Goal: Task Accomplishment & Management: Manage account settings

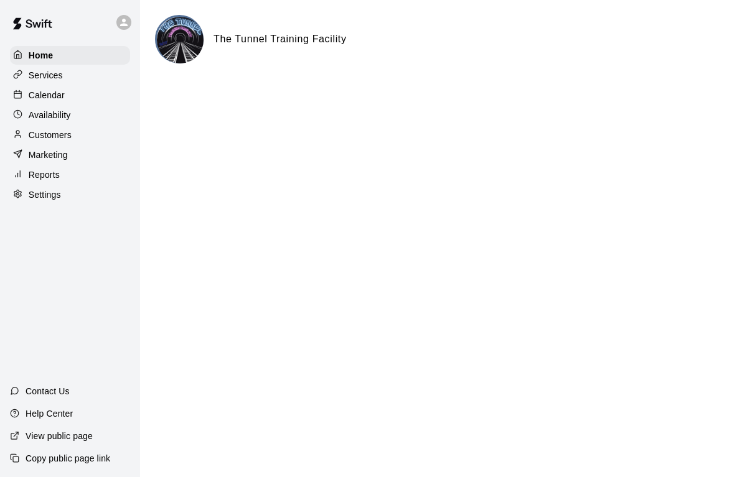
click at [57, 74] on p "Services" at bounding box center [46, 75] width 34 height 12
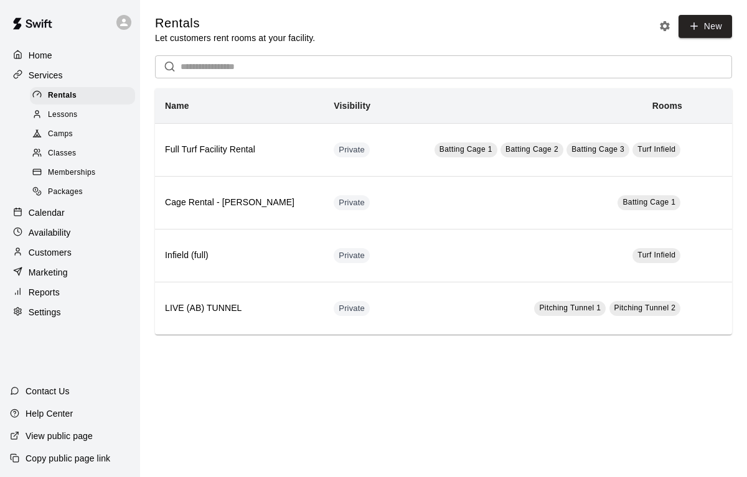
click at [62, 217] on p "Calendar" at bounding box center [47, 213] width 36 height 12
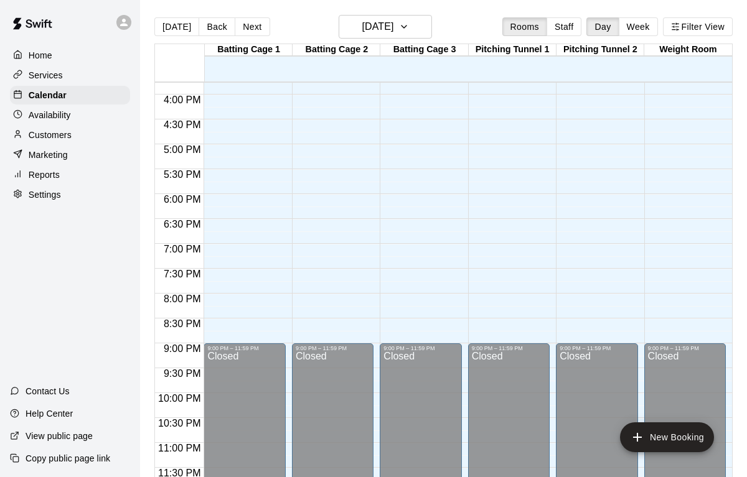
scroll to position [786, 0]
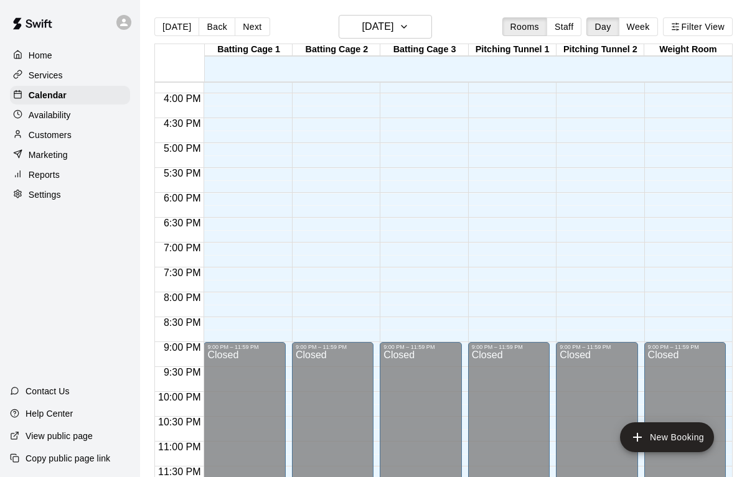
click at [266, 19] on div "[DATE] Back [DATE][DATE] Rooms Staff Day Week Filter View" at bounding box center [443, 29] width 578 height 29
click at [262, 21] on button "Next" at bounding box center [252, 26] width 35 height 19
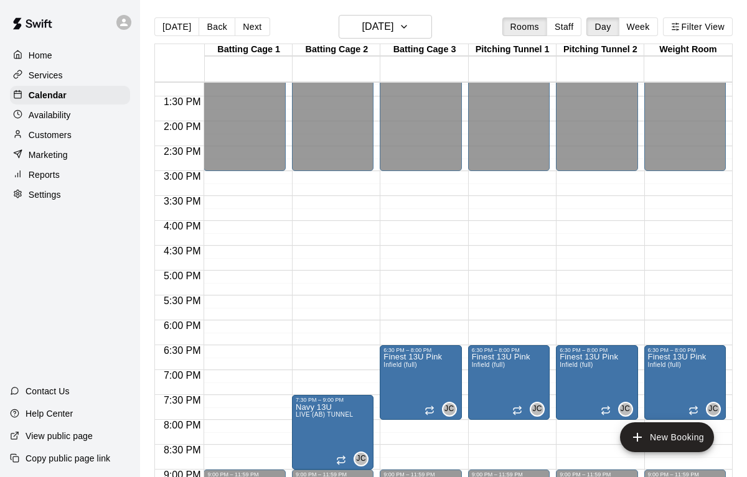
scroll to position [652, 0]
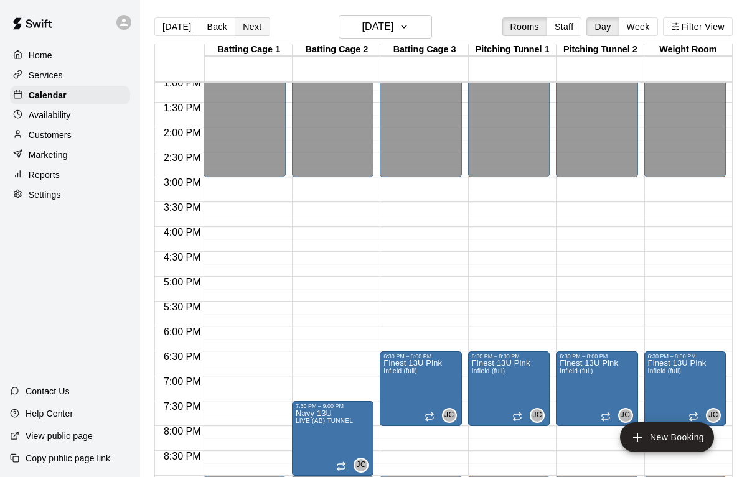
click at [251, 30] on button "Next" at bounding box center [252, 26] width 35 height 19
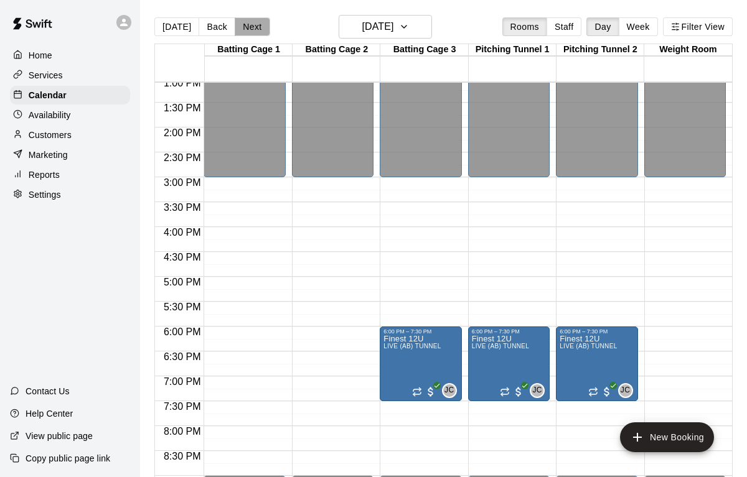
click at [251, 30] on button "Next" at bounding box center [252, 26] width 35 height 19
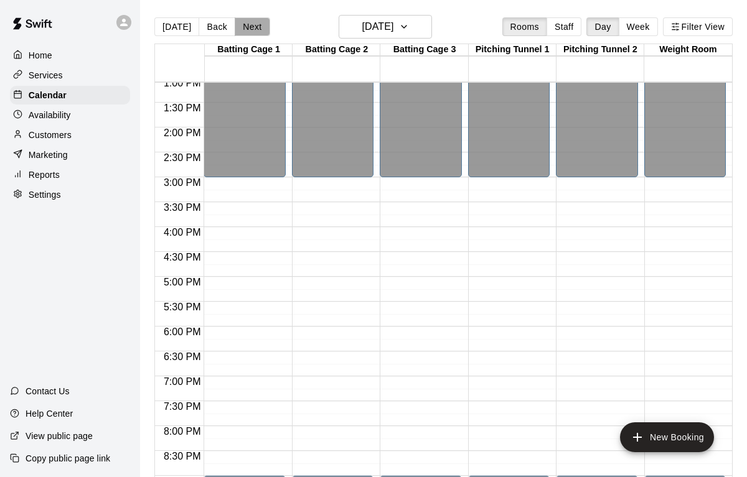
click at [251, 30] on button "Next" at bounding box center [252, 26] width 35 height 19
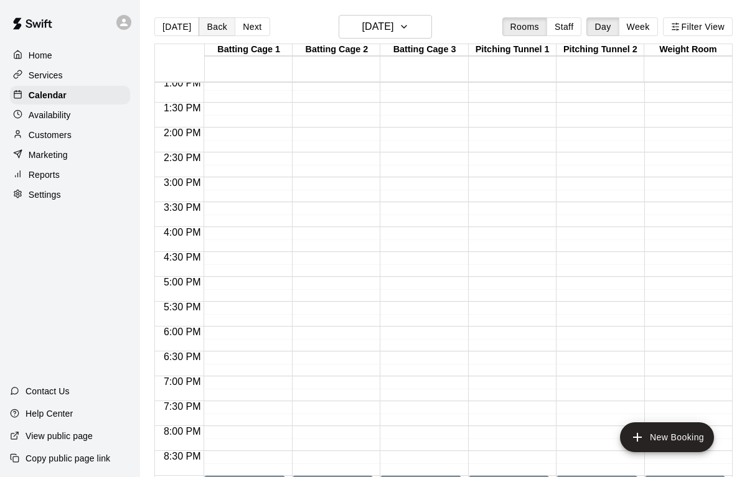
click at [216, 29] on button "Back" at bounding box center [216, 26] width 37 height 19
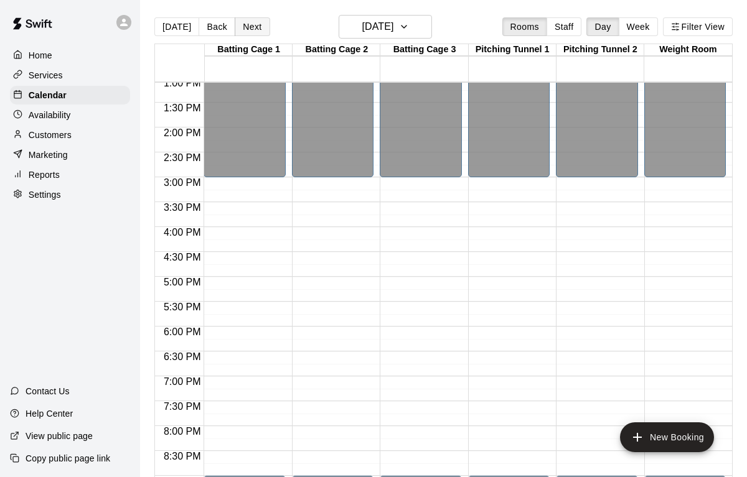
click at [243, 26] on button "Next" at bounding box center [252, 26] width 35 height 19
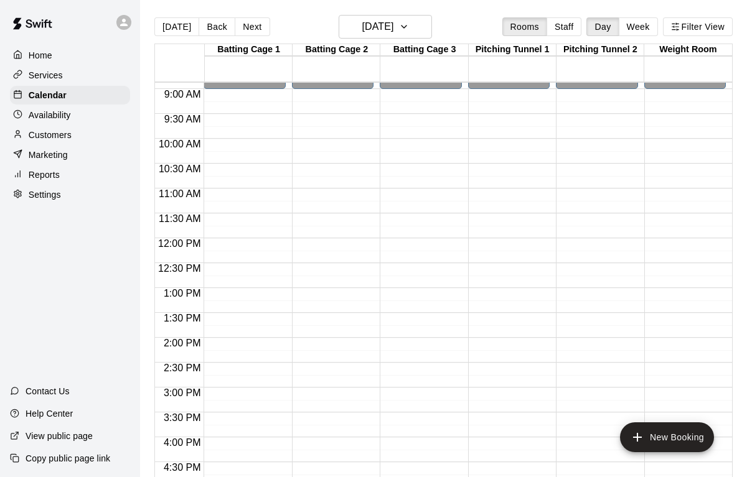
scroll to position [443, 0]
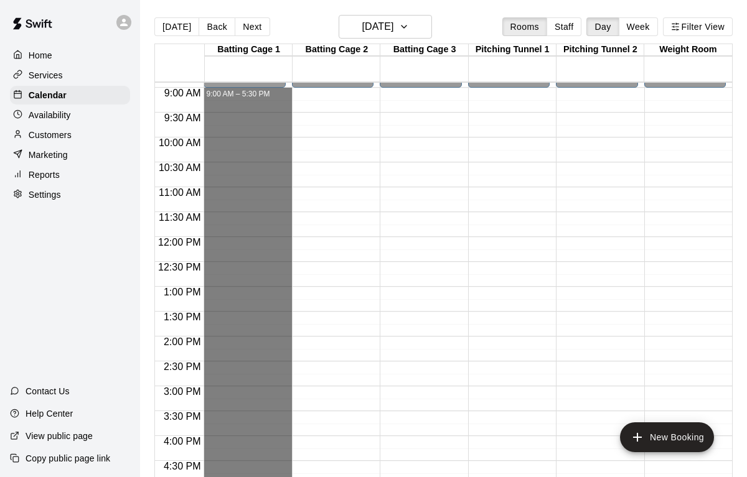
drag, startPoint x: 258, startPoint y: 95, endPoint x: 225, endPoint y: 500, distance: 406.3
click at [225, 477] on html "Home Services Calendar Availability Customers Marketing Reports Settings Contac…" at bounding box center [373, 248] width 747 height 497
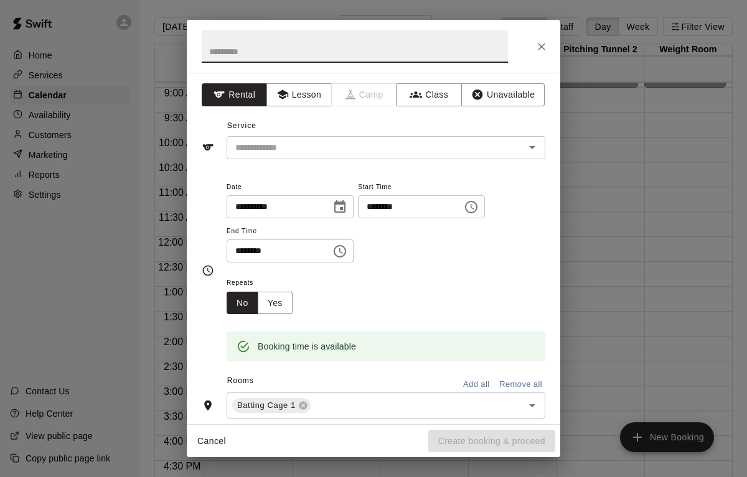
click at [343, 253] on icon "Choose time, selected time is 5:30 PM" at bounding box center [341, 251] width 4 height 6
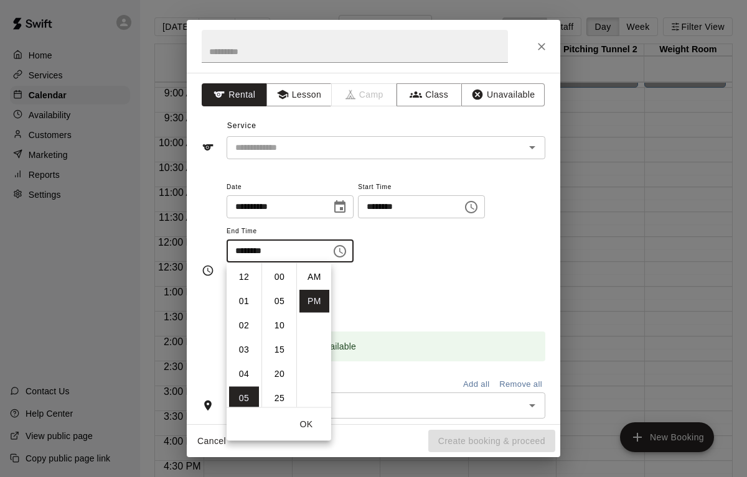
scroll to position [22, 0]
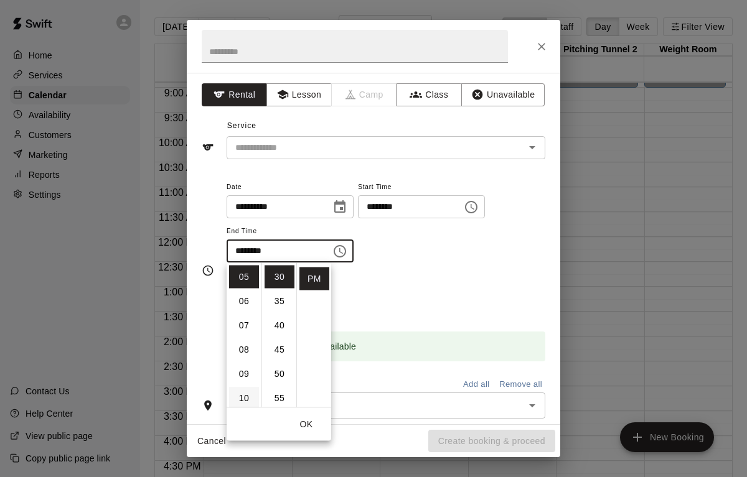
click at [248, 390] on li "10" at bounding box center [244, 398] width 30 height 23
type input "********"
click at [306, 426] on button "OK" at bounding box center [306, 424] width 40 height 23
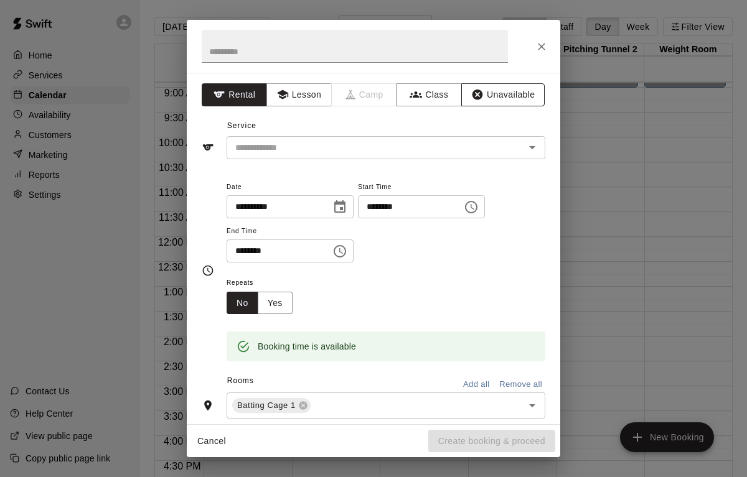
click at [496, 87] on button "Unavailable" at bounding box center [502, 94] width 83 height 23
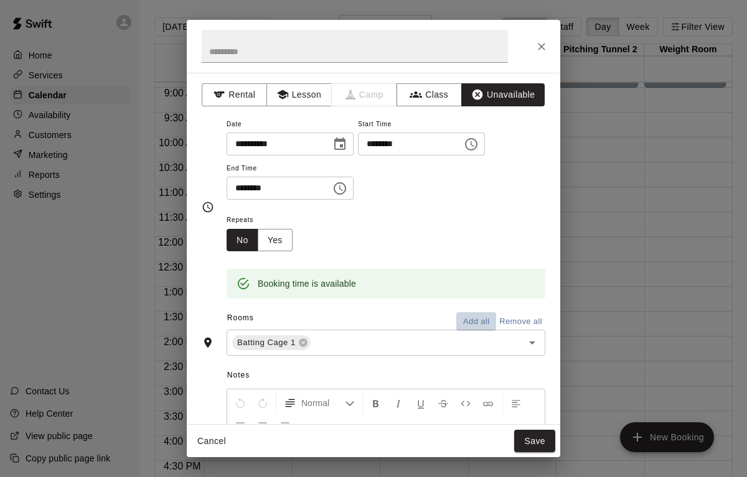
click at [472, 319] on button "Add all" at bounding box center [476, 321] width 40 height 19
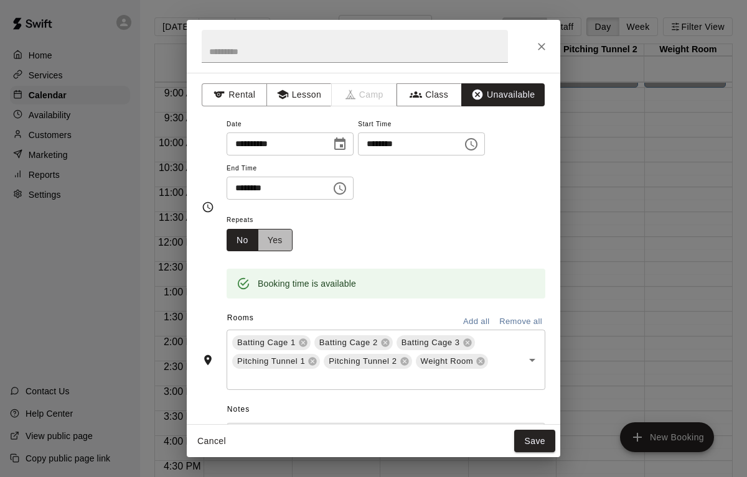
click at [273, 244] on button "Yes" at bounding box center [275, 240] width 35 height 23
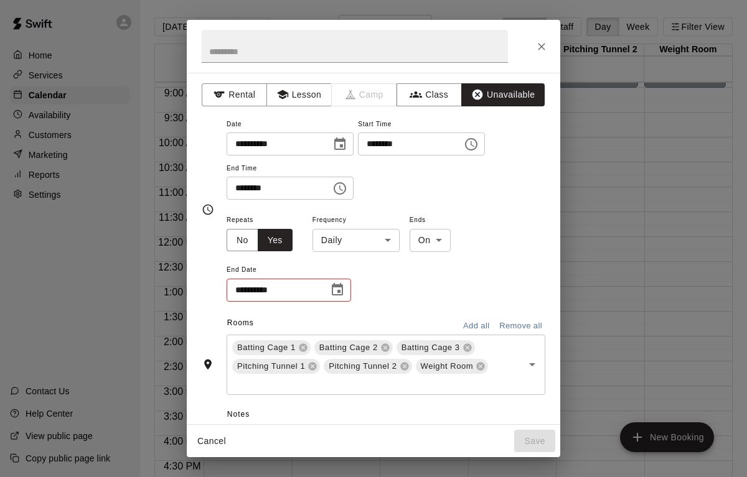
click at [340, 287] on icon "Choose date" at bounding box center [337, 289] width 11 height 12
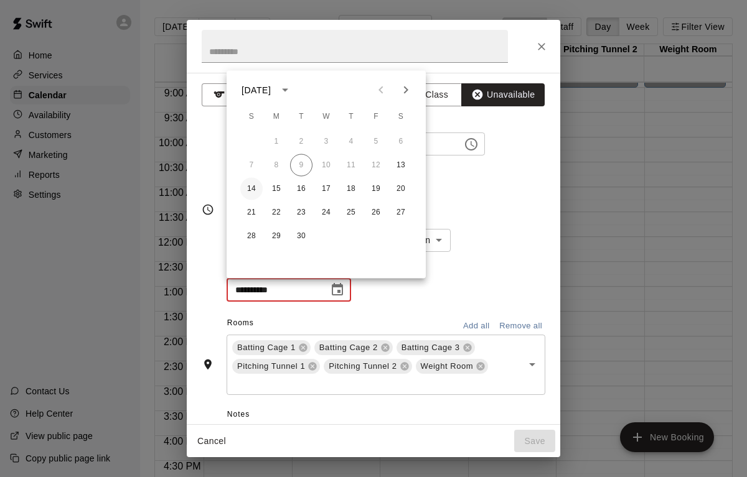
click at [254, 188] on button "14" at bounding box center [251, 189] width 22 height 22
type input "**********"
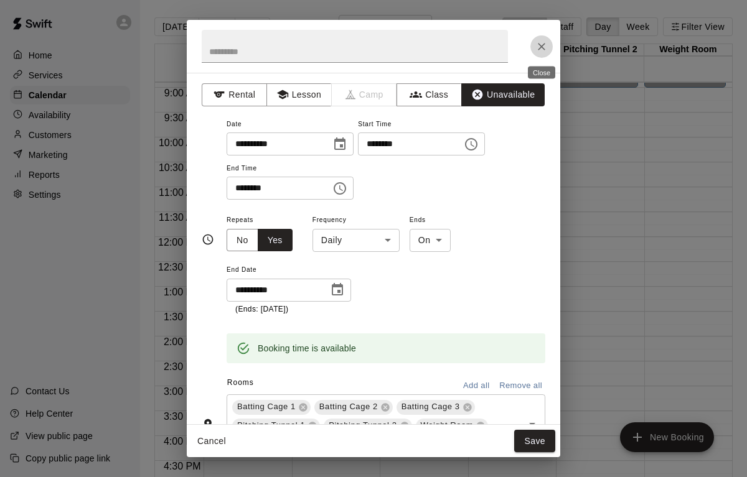
click at [546, 40] on icon "Close" at bounding box center [541, 46] width 12 height 12
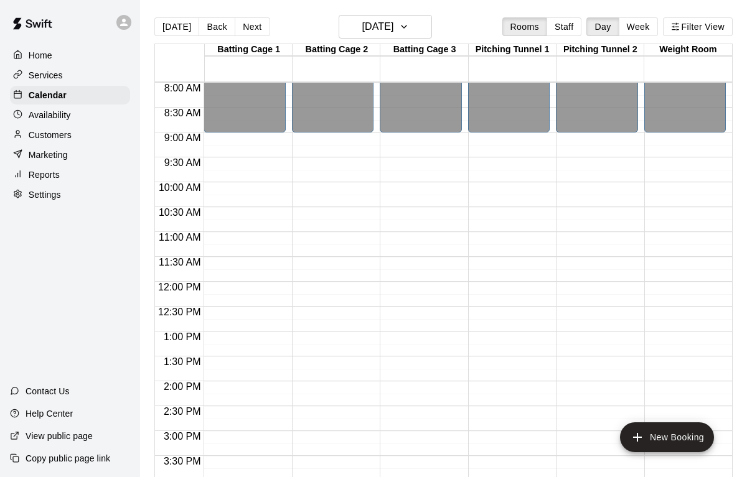
scroll to position [392, 0]
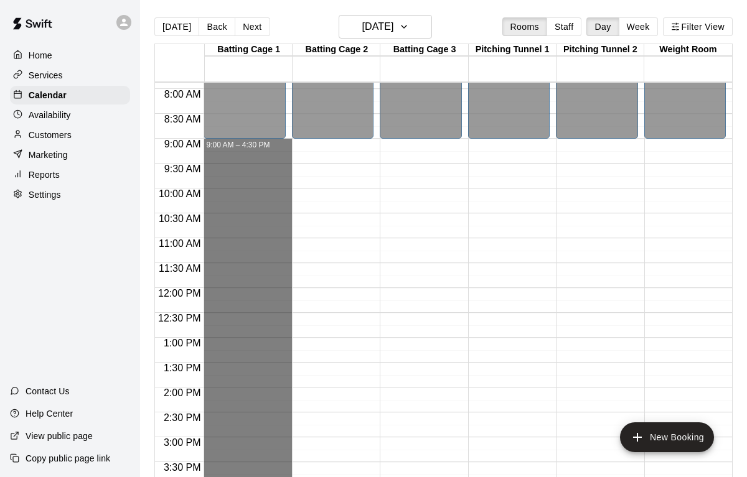
drag, startPoint x: 261, startPoint y: 142, endPoint x: 258, endPoint y: 500, distance: 357.7
click at [258, 477] on html "Home Services Calendar Availability Customers Marketing Reports Settings Contac…" at bounding box center [373, 248] width 747 height 497
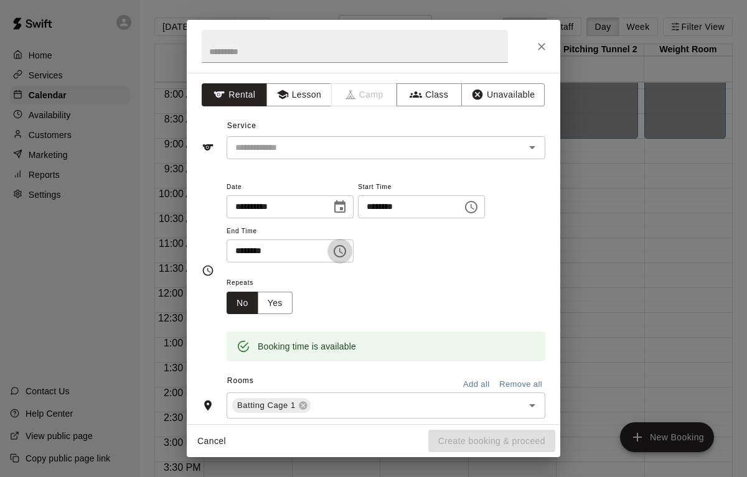
click at [345, 250] on icon "Choose time, selected time is 4:30 PM" at bounding box center [339, 251] width 15 height 15
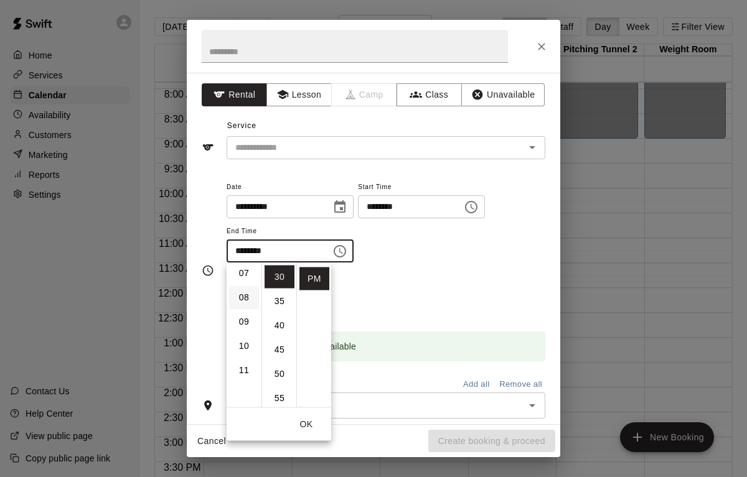
scroll to position [173, 0]
click at [244, 347] on li "10" at bounding box center [244, 346] width 30 height 23
type input "********"
click at [305, 421] on button "OK" at bounding box center [306, 424] width 40 height 23
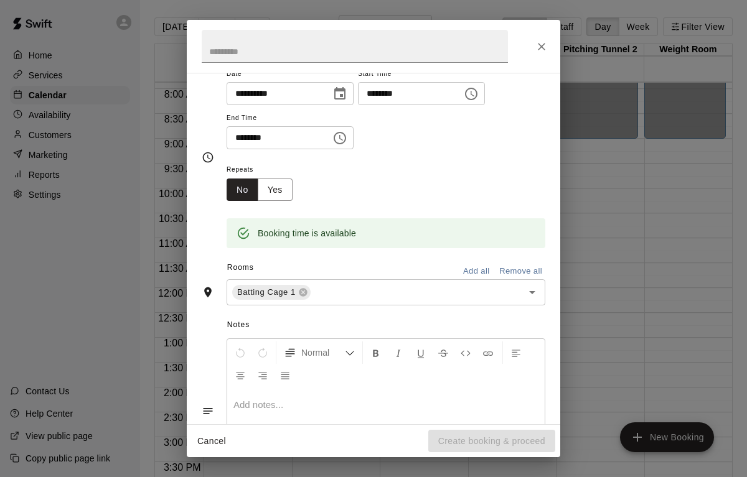
scroll to position [119, 0]
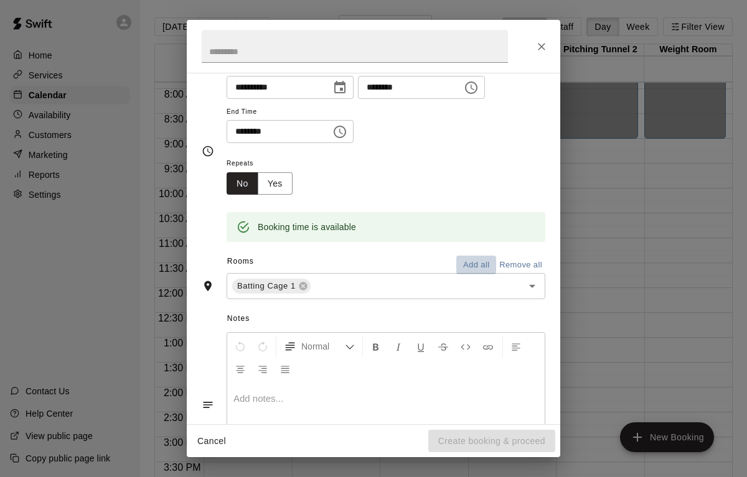
click at [469, 264] on button "Add all" at bounding box center [476, 265] width 40 height 19
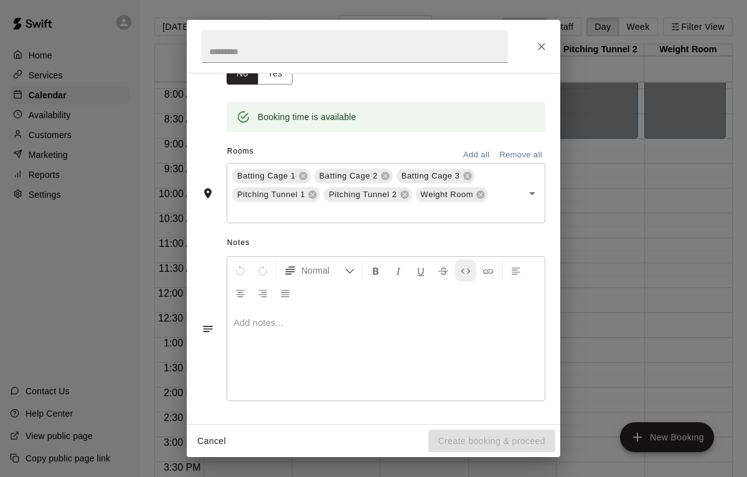
scroll to position [0, 0]
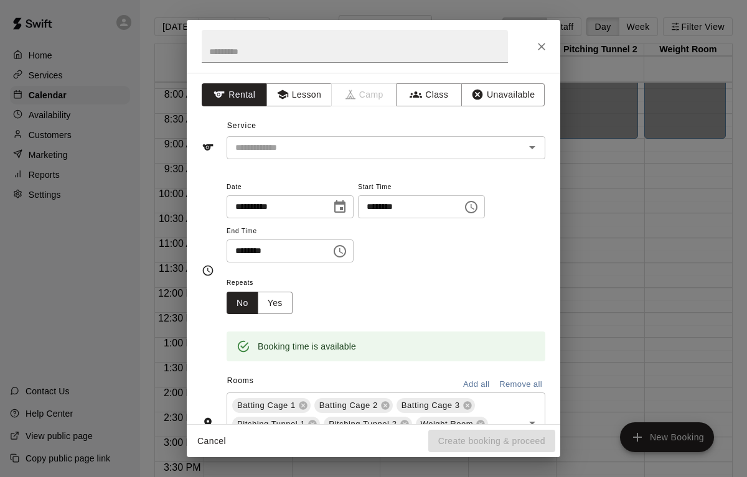
click at [343, 204] on icon "Choose date, selected date is Sep 13, 2025" at bounding box center [339, 206] width 11 height 12
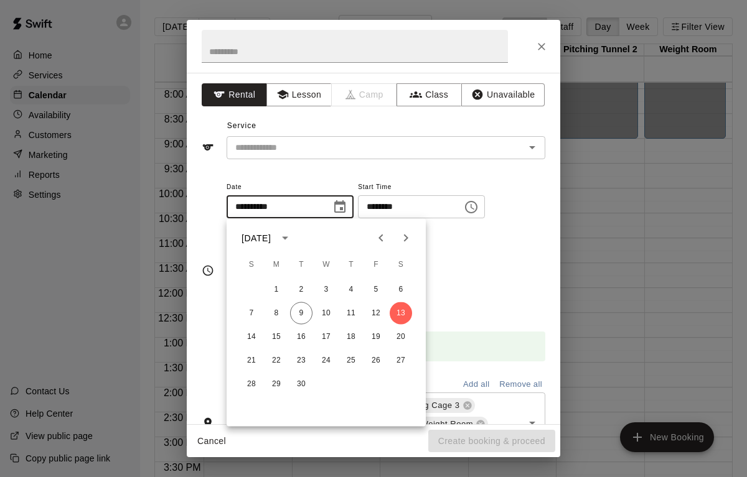
click at [509, 286] on div "Repeats No Yes" at bounding box center [385, 294] width 319 height 39
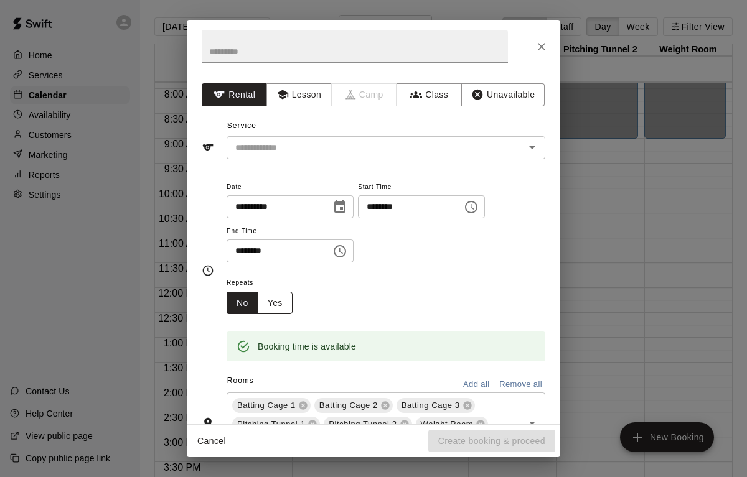
click at [271, 301] on button "Yes" at bounding box center [275, 303] width 35 height 23
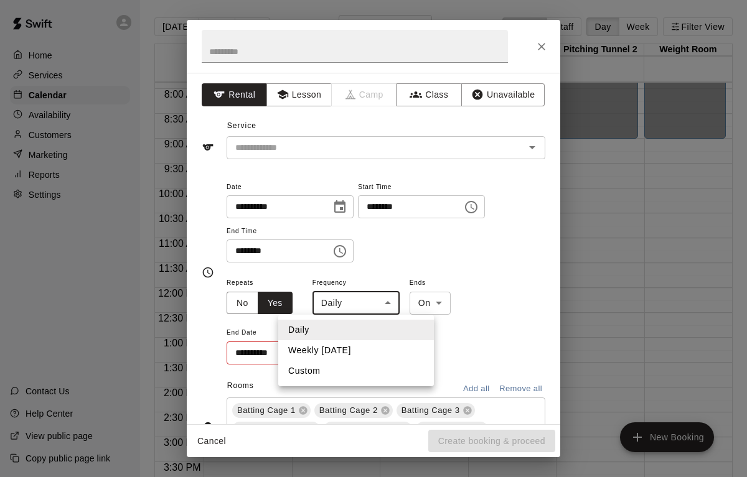
click at [378, 303] on body "Home Services Calendar Availability Customers Marketing Reports Settings Contac…" at bounding box center [373, 248] width 747 height 497
click at [349, 372] on li "Custom" at bounding box center [356, 371] width 156 height 21
type input "******"
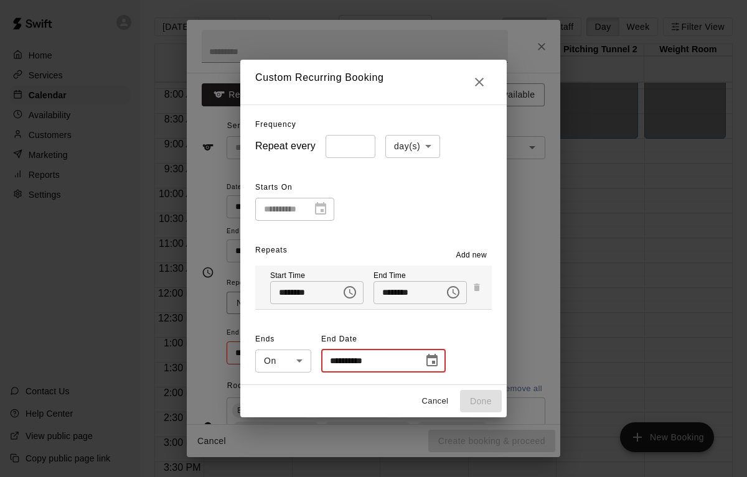
click at [376, 362] on input "**********" at bounding box center [367, 361] width 93 height 23
click at [432, 140] on body "Home Services Calendar Availability Customers Marketing Reports Settings Contac…" at bounding box center [373, 248] width 747 height 497
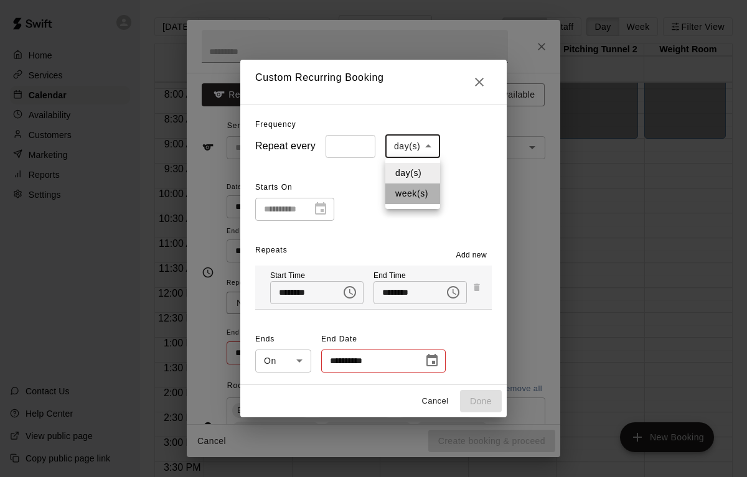
click at [421, 200] on li "week(s)" at bounding box center [412, 194] width 55 height 21
type input "******"
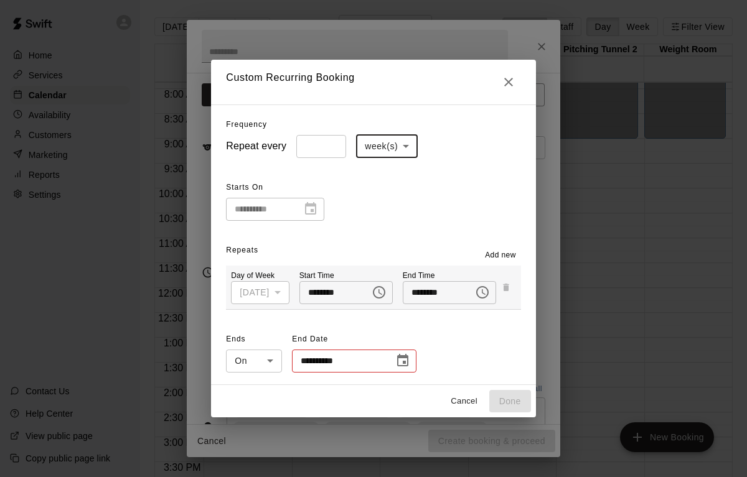
click at [495, 257] on span "Add new" at bounding box center [500, 255] width 31 height 12
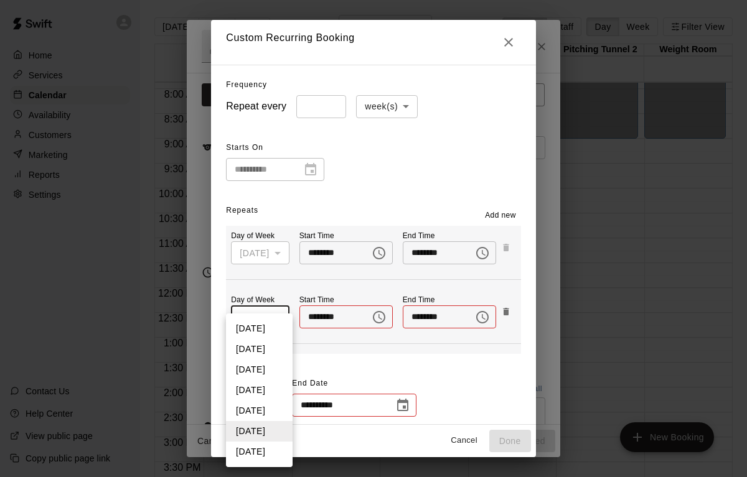
click at [286, 319] on body "Home Services Calendar Availability Customers Marketing Reports Settings Contac…" at bounding box center [373, 248] width 747 height 497
click at [262, 451] on li "[DATE]" at bounding box center [259, 452] width 67 height 21
type input "*"
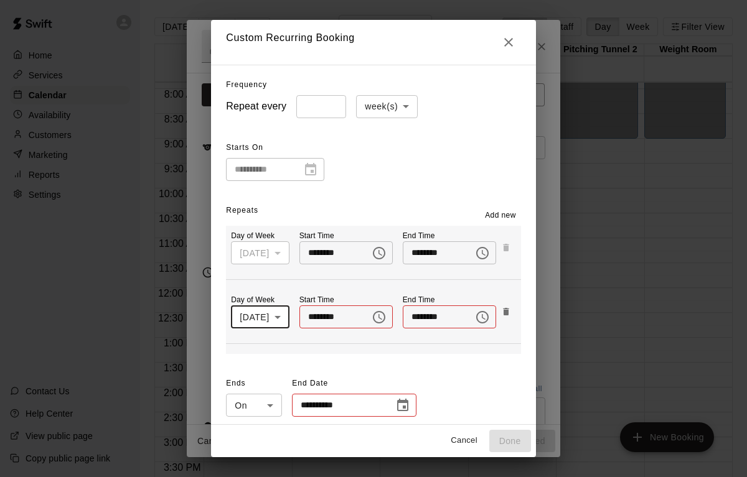
click at [310, 319] on input "********" at bounding box center [330, 316] width 62 height 23
type input "********"
click at [455, 398] on div "**********" at bounding box center [373, 396] width 294 height 45
click at [401, 404] on icon "Choose date" at bounding box center [402, 405] width 15 height 15
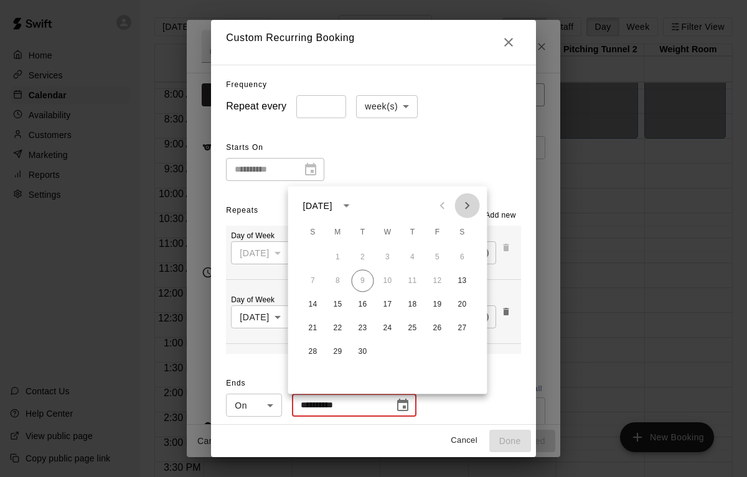
click at [467, 205] on icon "Next month" at bounding box center [467, 205] width 15 height 15
click at [337, 300] on button "10" at bounding box center [338, 305] width 22 height 22
type input "**********"
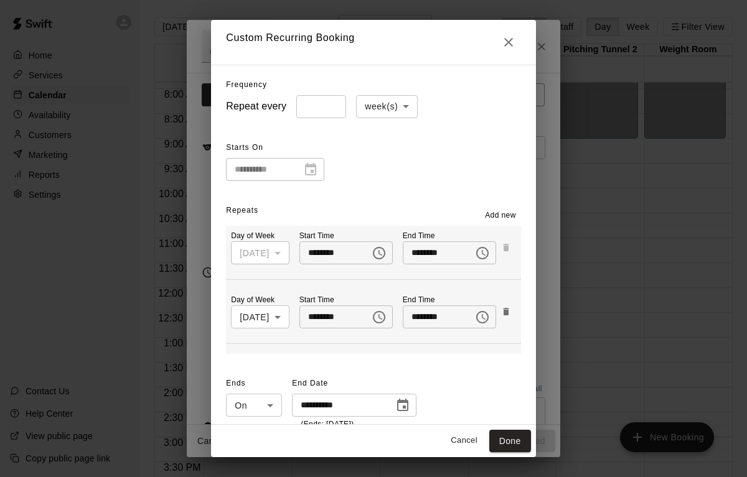
click at [466, 386] on div "**********" at bounding box center [373, 402] width 294 height 57
click at [512, 441] on button "Done" at bounding box center [510, 441] width 42 height 23
type input "**********"
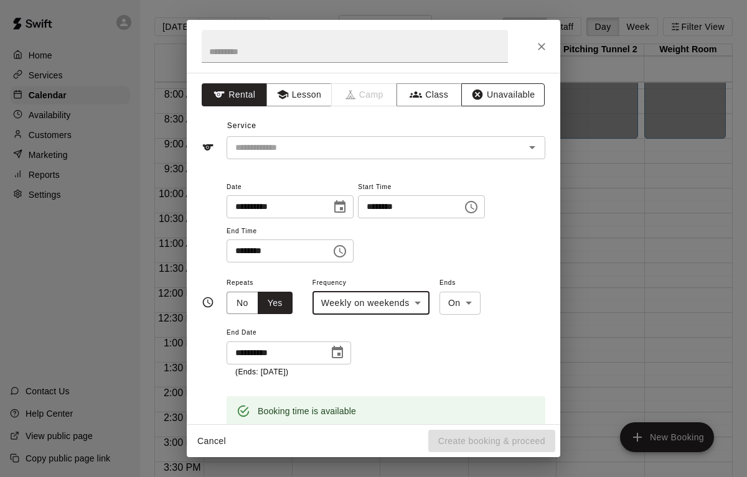
click at [503, 90] on button "Unavailable" at bounding box center [502, 94] width 83 height 23
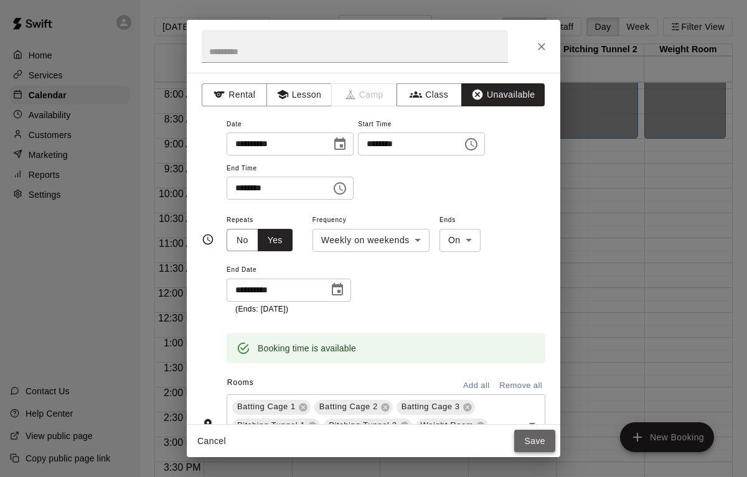
click at [536, 440] on button "Save" at bounding box center [534, 441] width 41 height 23
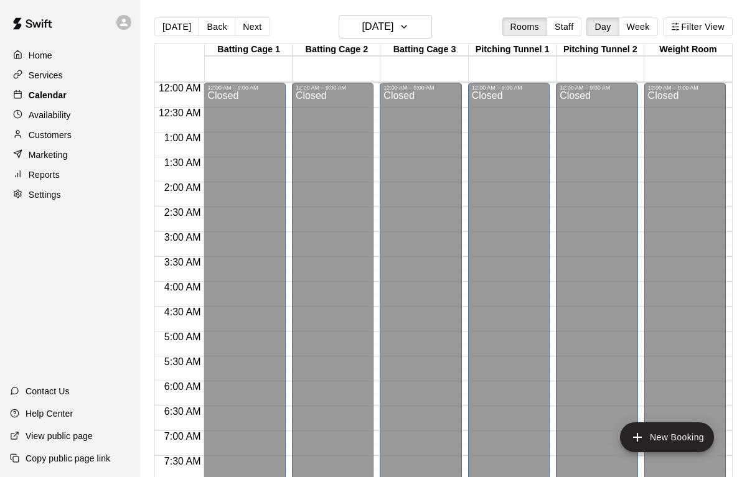
click at [86, 91] on div "Calendar" at bounding box center [70, 95] width 120 height 19
click at [72, 51] on div "Home" at bounding box center [70, 55] width 120 height 19
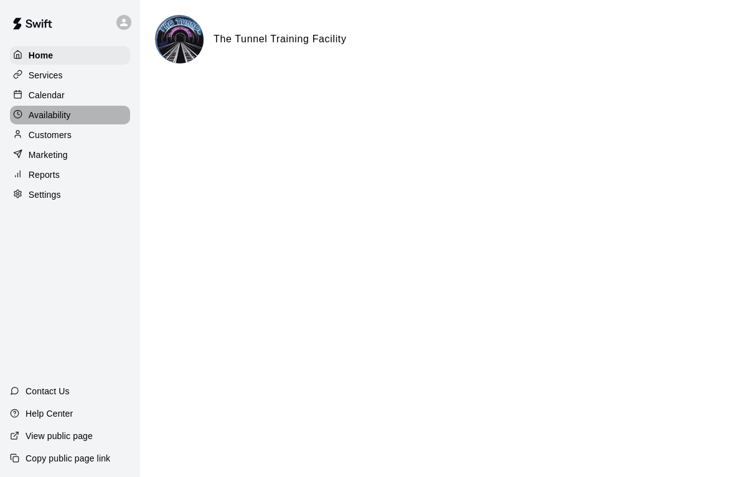
click at [47, 107] on div "Availability" at bounding box center [70, 115] width 120 height 19
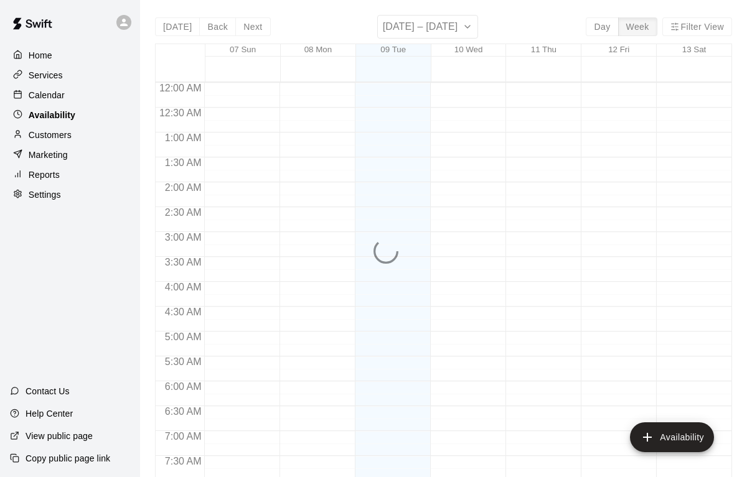
scroll to position [462, 0]
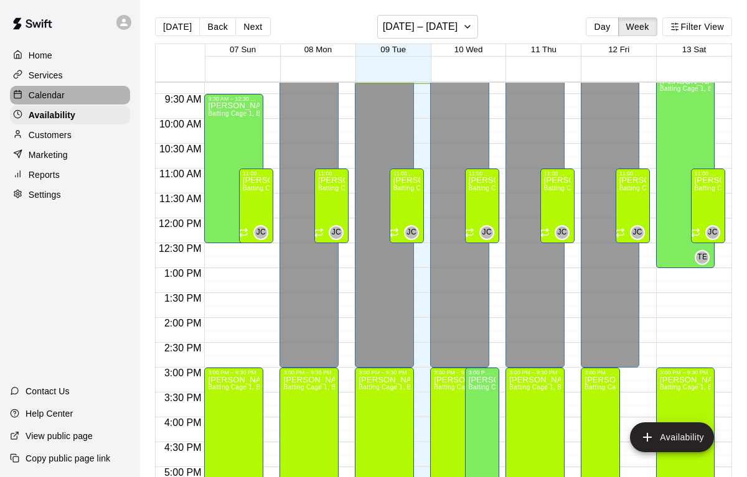
click at [46, 97] on p "Calendar" at bounding box center [47, 95] width 36 height 12
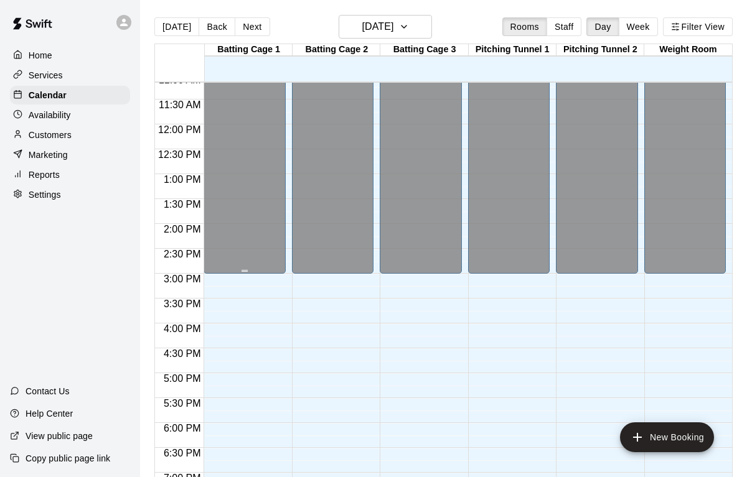
scroll to position [557, 0]
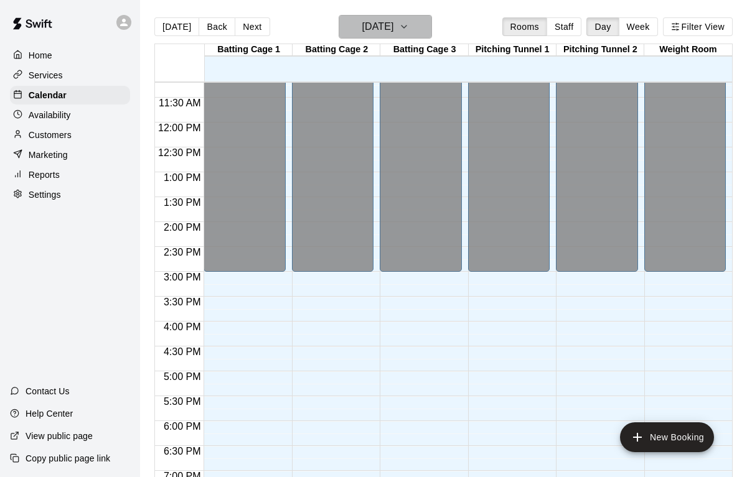
click at [409, 28] on icon "button" at bounding box center [404, 26] width 10 height 15
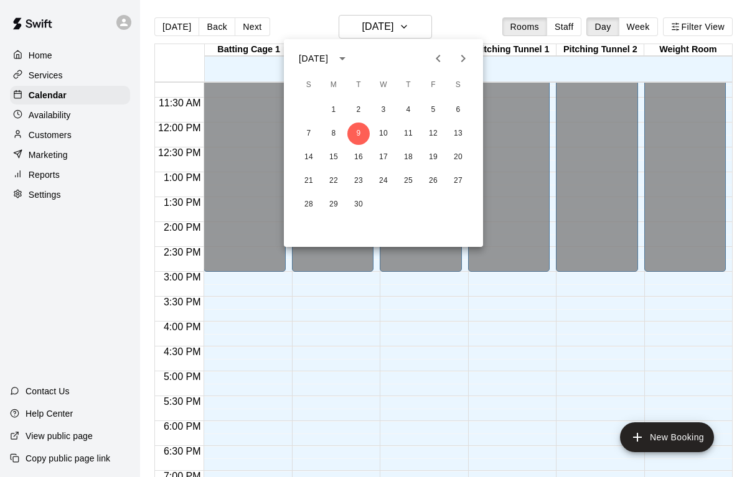
click at [632, 20] on div at bounding box center [373, 238] width 747 height 477
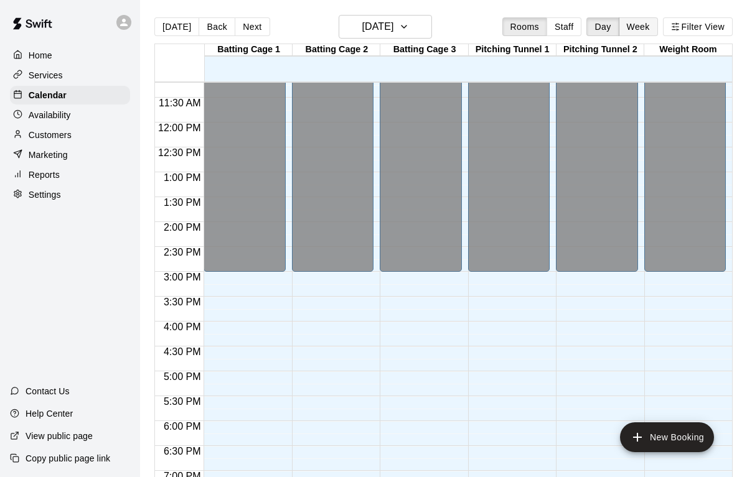
click at [632, 27] on button "Week" at bounding box center [637, 26] width 39 height 19
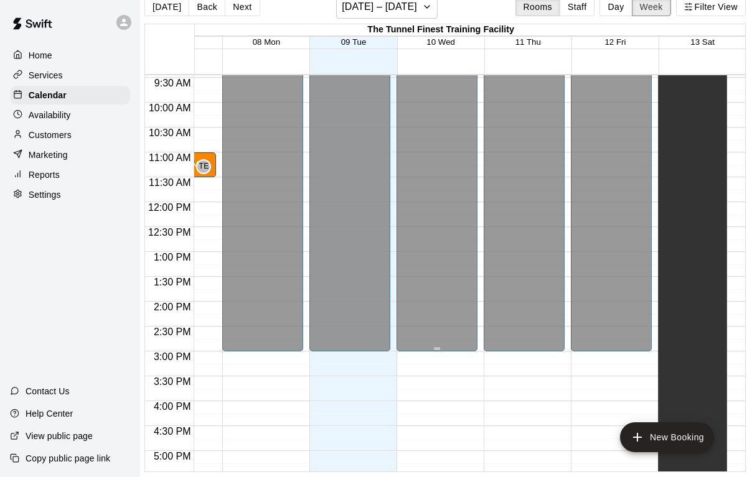
scroll to position [20, 0]
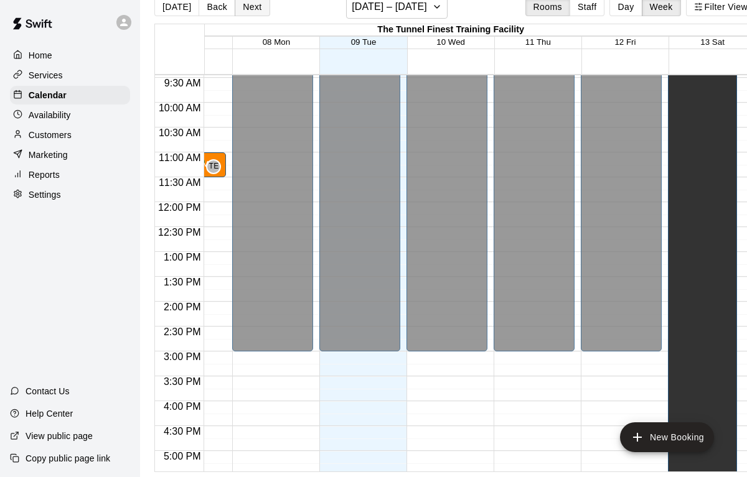
click at [258, 9] on button "Next" at bounding box center [252, 7] width 35 height 19
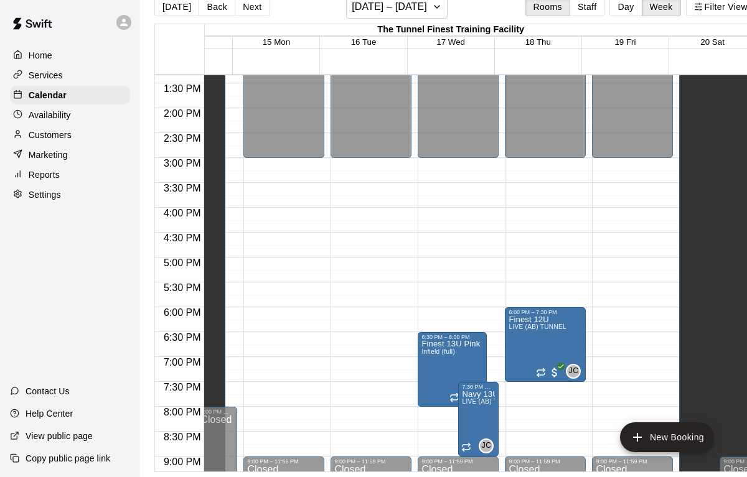
scroll to position [0, 0]
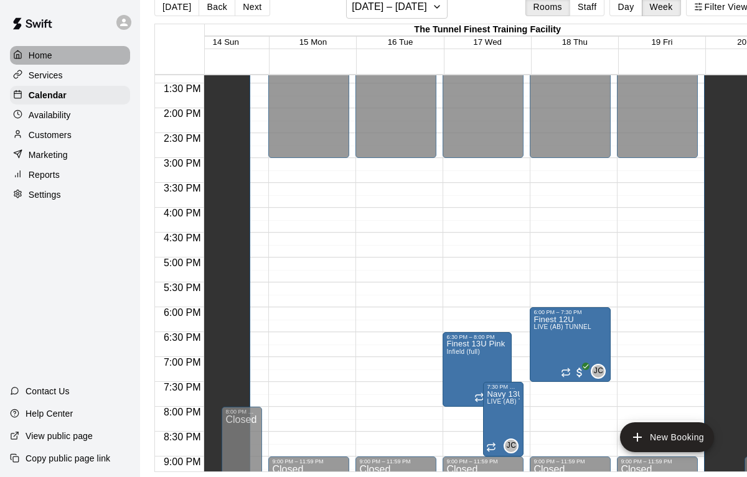
click at [38, 48] on div "Home" at bounding box center [70, 55] width 120 height 19
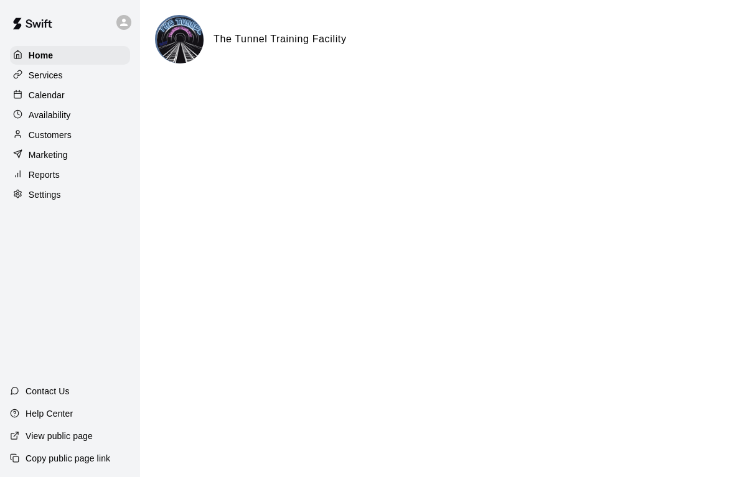
click at [53, 151] on p "Marketing" at bounding box center [48, 155] width 39 height 12
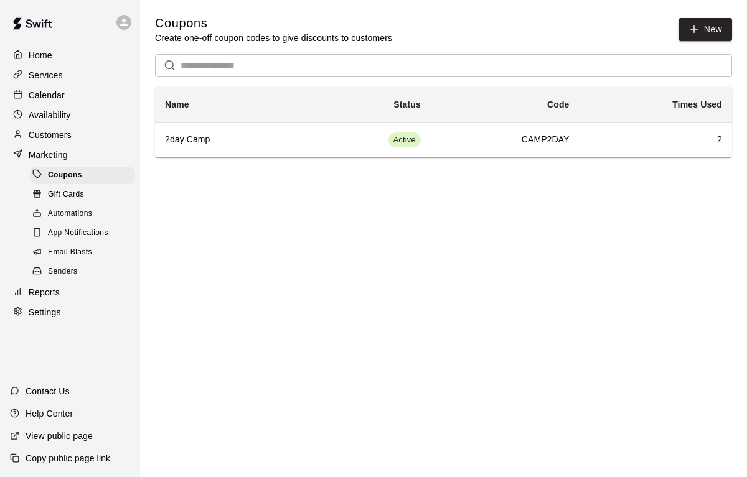
click at [89, 195] on div "Gift Cards" at bounding box center [82, 194] width 105 height 17
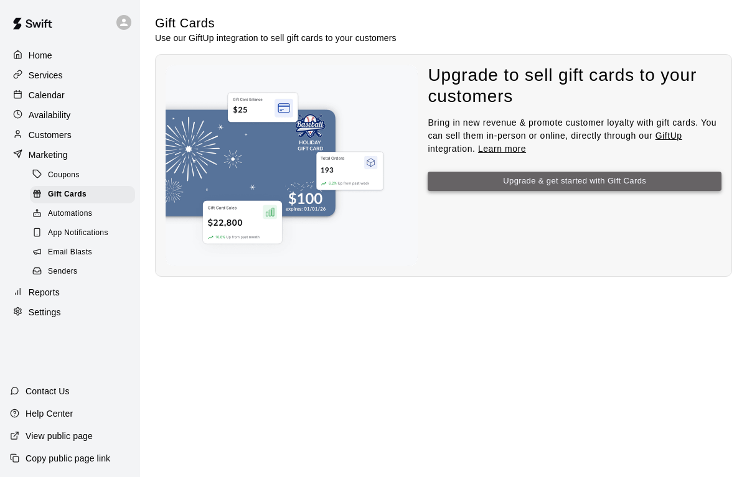
click at [508, 180] on button "Upgrade & get started with Gift Cards" at bounding box center [574, 181] width 294 height 19
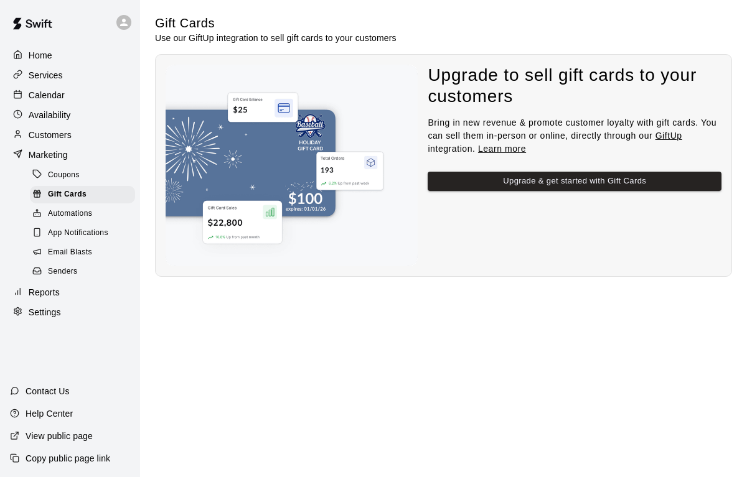
click at [77, 212] on span "Automations" at bounding box center [70, 214] width 44 height 12
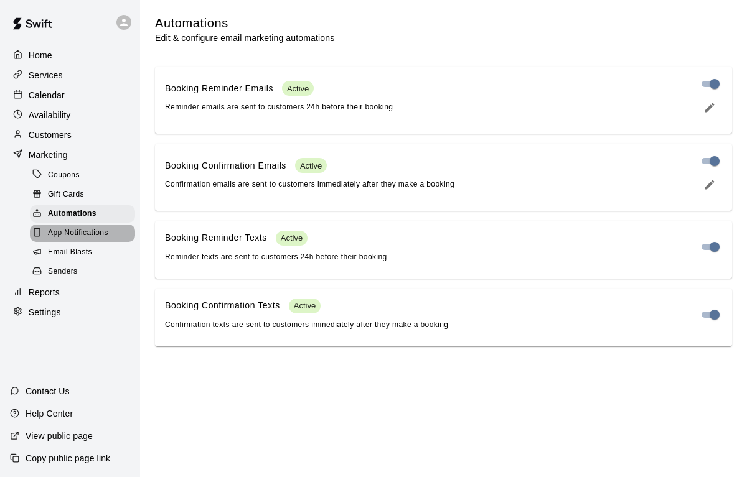
click at [62, 239] on span "App Notifications" at bounding box center [78, 233] width 60 height 12
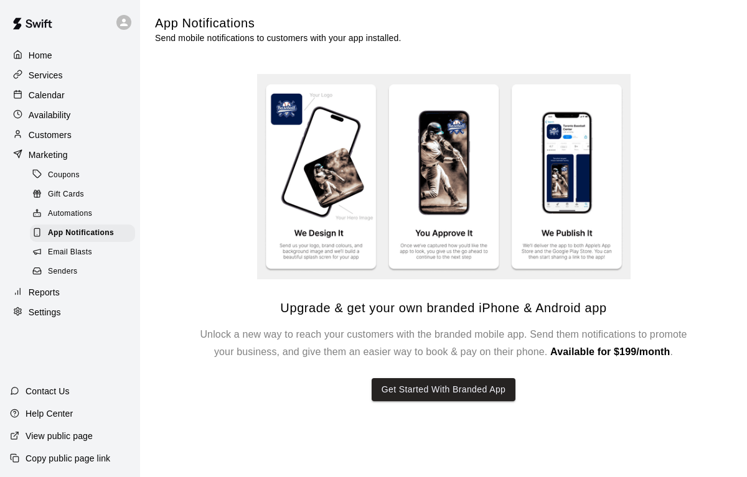
click at [66, 251] on span "Email Blasts" at bounding box center [70, 252] width 44 height 12
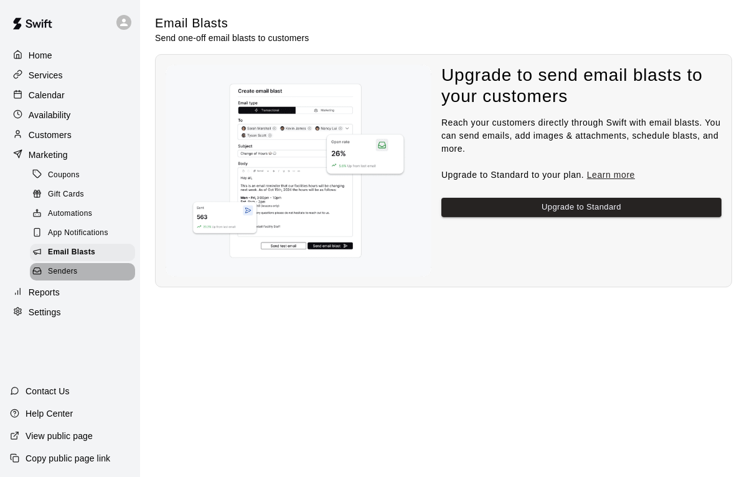
click at [64, 266] on span "Senders" at bounding box center [63, 272] width 30 height 12
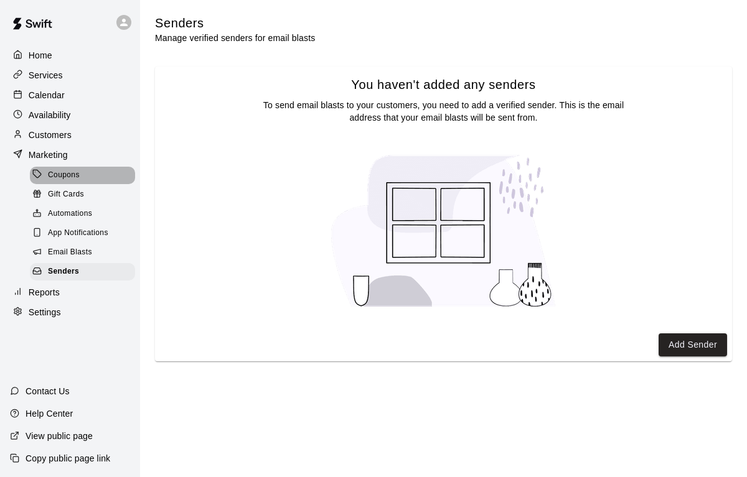
click at [57, 184] on div "Coupons" at bounding box center [82, 175] width 105 height 17
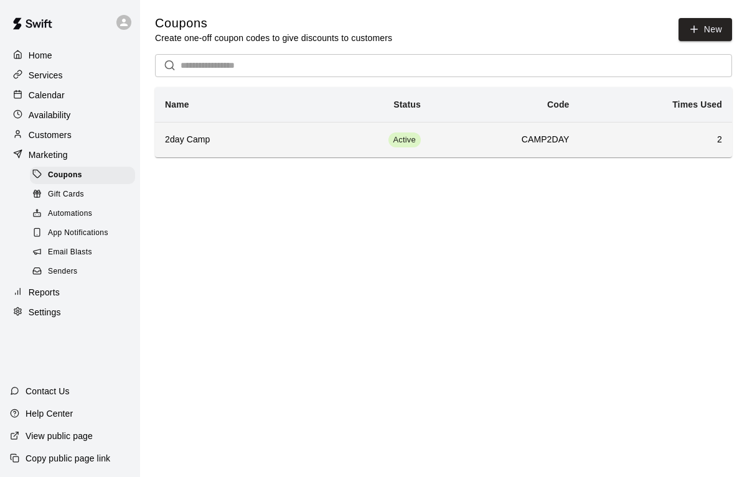
click at [665, 142] on h6 "2" at bounding box center [655, 140] width 133 height 14
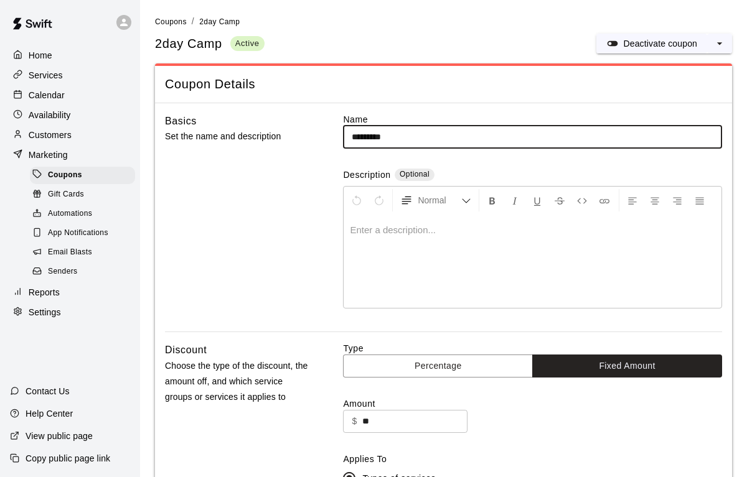
click at [42, 51] on p "Home" at bounding box center [41, 55] width 24 height 12
